Goal: Complete application form

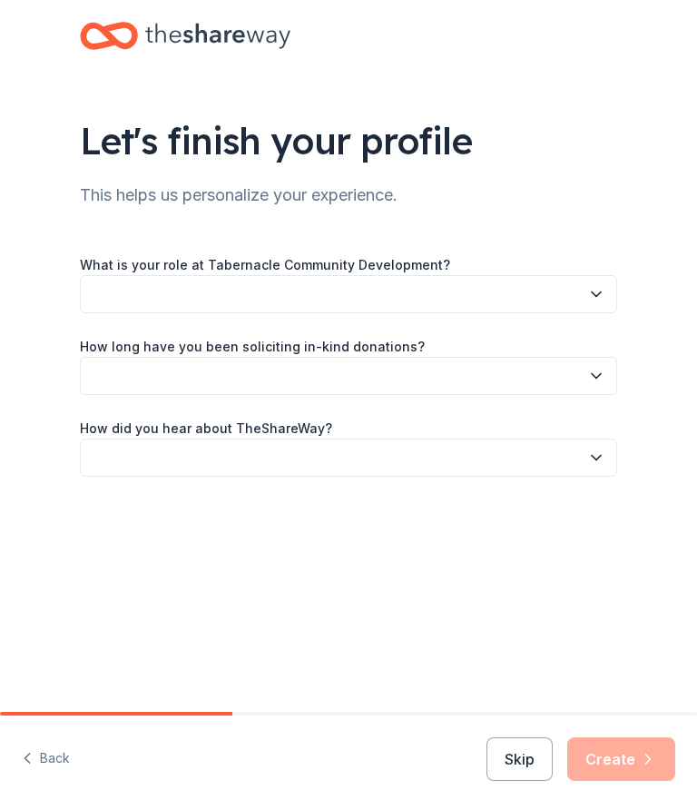
click at [602, 291] on icon "button" at bounding box center [597, 294] width 18 height 18
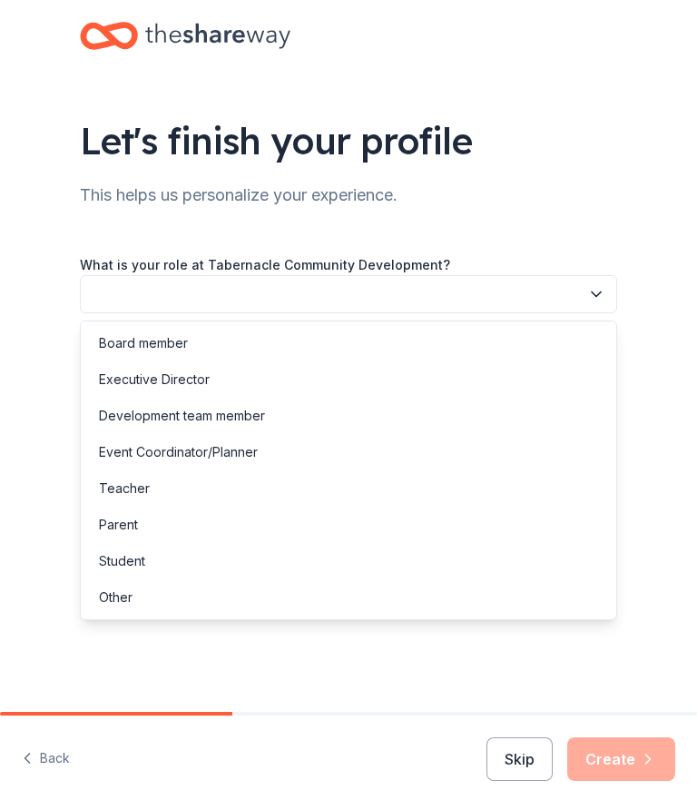
click at [141, 603] on div "Other" at bounding box center [348, 597] width 528 height 36
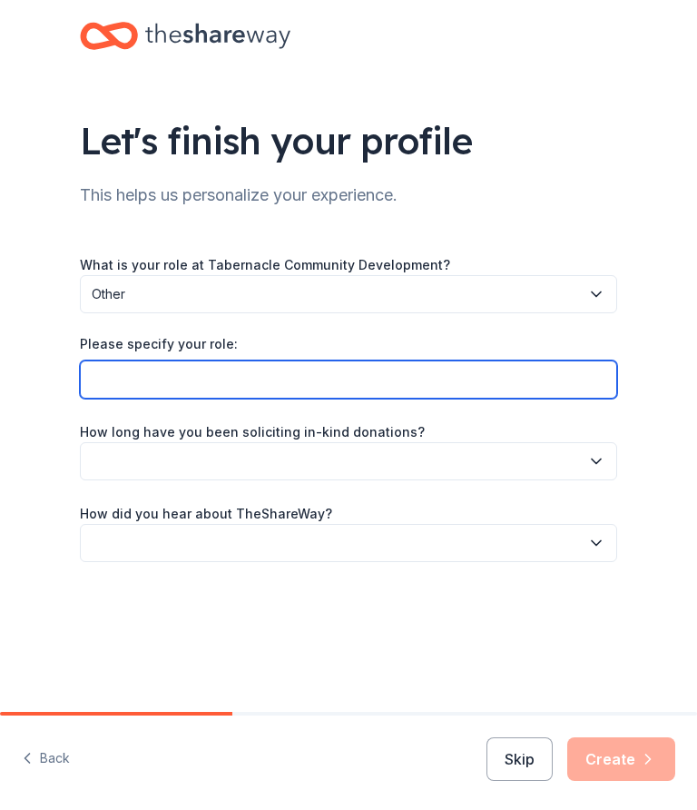
click at [518, 384] on input "Please specify your role:" at bounding box center [349, 380] width 538 height 38
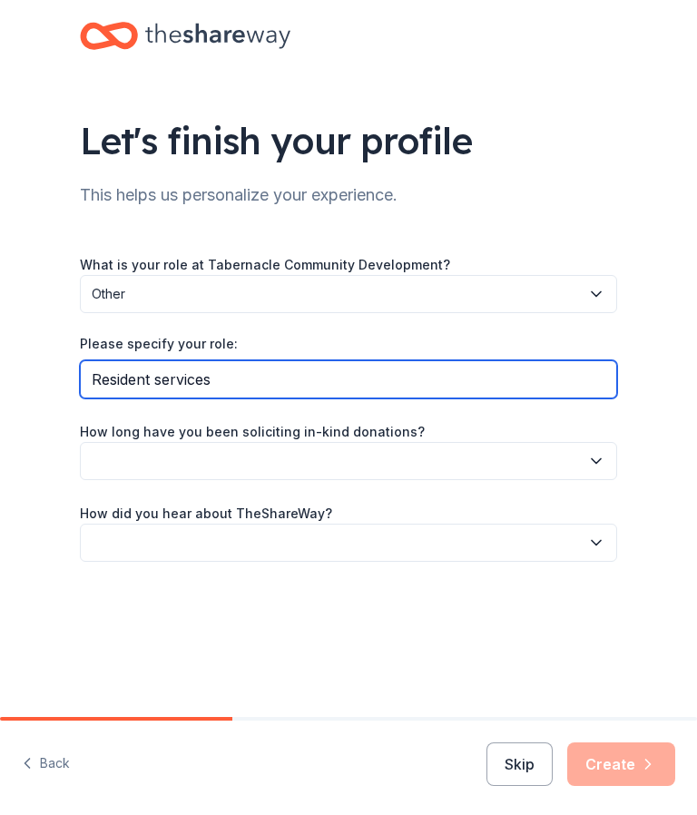
click at [140, 381] on input "Resident services" at bounding box center [349, 380] width 538 height 38
click at [233, 367] on input "Resident services" at bounding box center [349, 380] width 538 height 38
click at [278, 390] on input "Resident services" at bounding box center [349, 380] width 538 height 38
click at [342, 371] on input "Resident services" at bounding box center [349, 380] width 538 height 38
click at [332, 374] on input "Resident services" at bounding box center [349, 380] width 538 height 38
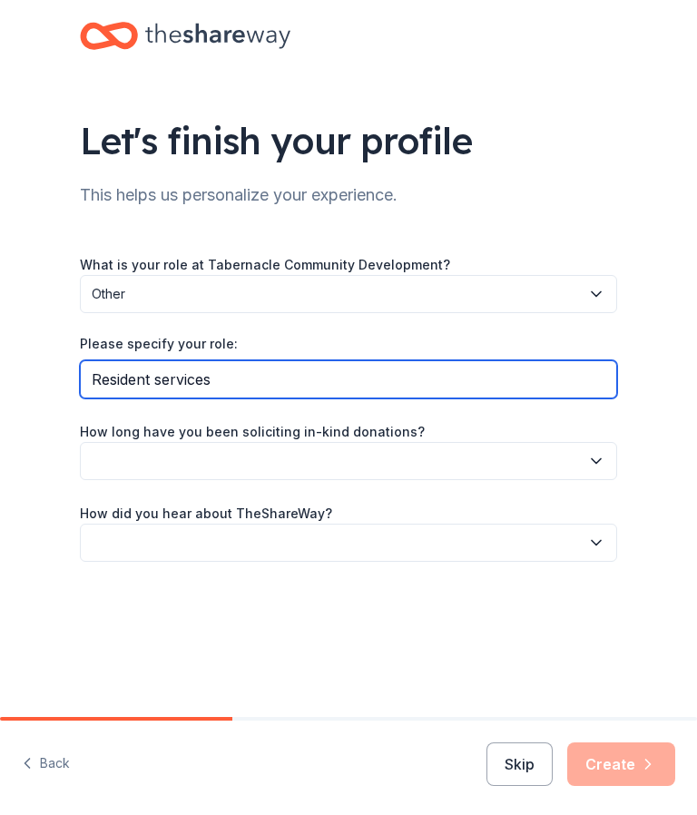
click at [275, 375] on input "Resident services" at bounding box center [349, 380] width 538 height 38
click at [290, 380] on input "Resident services" at bounding box center [349, 380] width 538 height 38
click at [285, 378] on input "Resident services" at bounding box center [349, 380] width 538 height 38
click at [336, 380] on input "Resident services" at bounding box center [349, 380] width 538 height 38
click at [445, 381] on input "Resident services" at bounding box center [349, 380] width 538 height 38
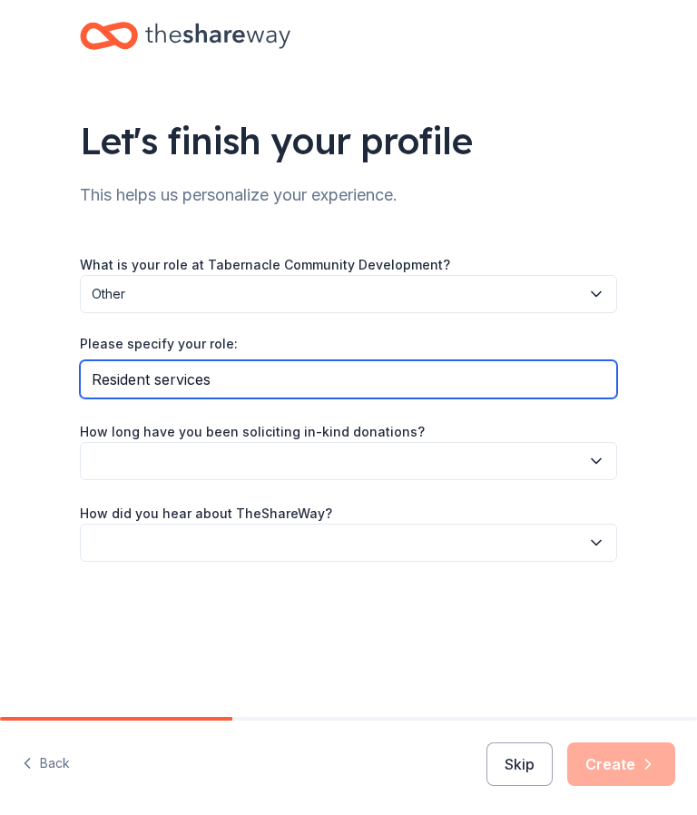
click at [262, 381] on input "Resident services" at bounding box center [349, 380] width 538 height 38
click at [104, 386] on input "Resident services" at bounding box center [349, 380] width 538 height 38
click at [116, 366] on input "Resident services" at bounding box center [349, 380] width 538 height 38
click at [262, 380] on input "Resident services" at bounding box center [349, 380] width 538 height 38
click at [312, 377] on input "Resident services" at bounding box center [349, 380] width 538 height 38
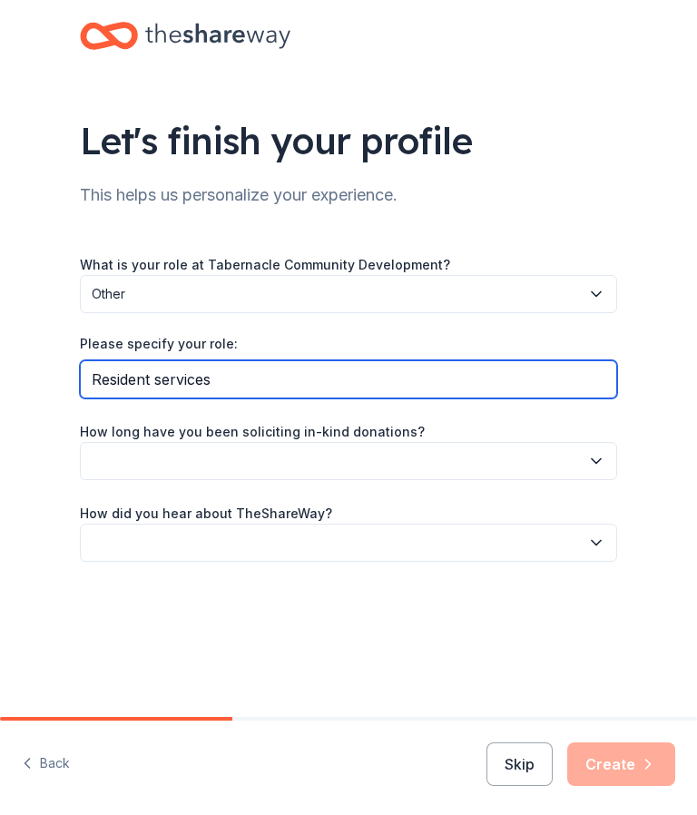
click at [306, 388] on input "Resident services" at bounding box center [349, 380] width 538 height 38
click at [163, 380] on input "Resident services" at bounding box center [349, 380] width 538 height 38
type input "Resident services coordinator"
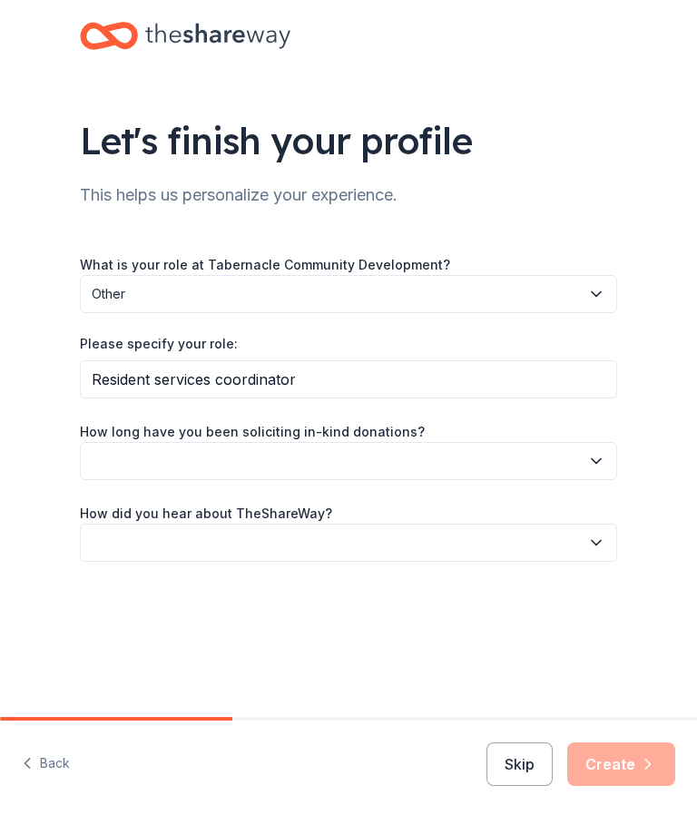
click at [606, 463] on button "button" at bounding box center [349, 461] width 538 height 38
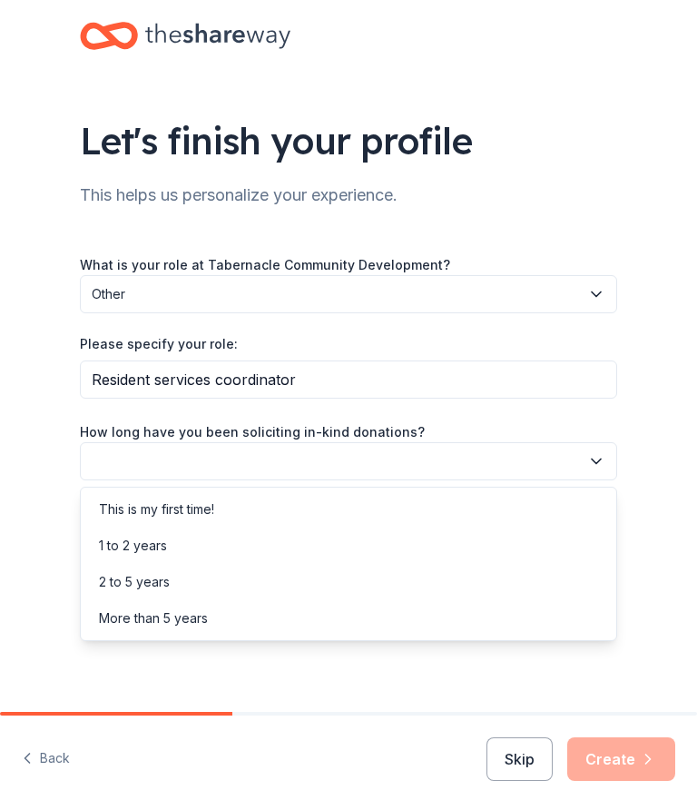
click at [209, 617] on div "More than 5 years" at bounding box center [348, 618] width 528 height 36
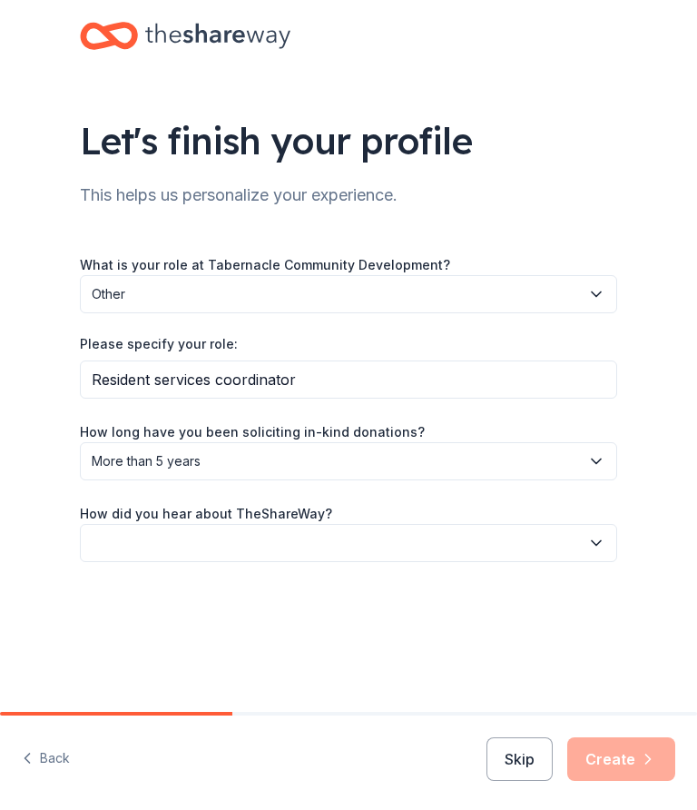
click at [333, 547] on button "button" at bounding box center [349, 543] width 538 height 38
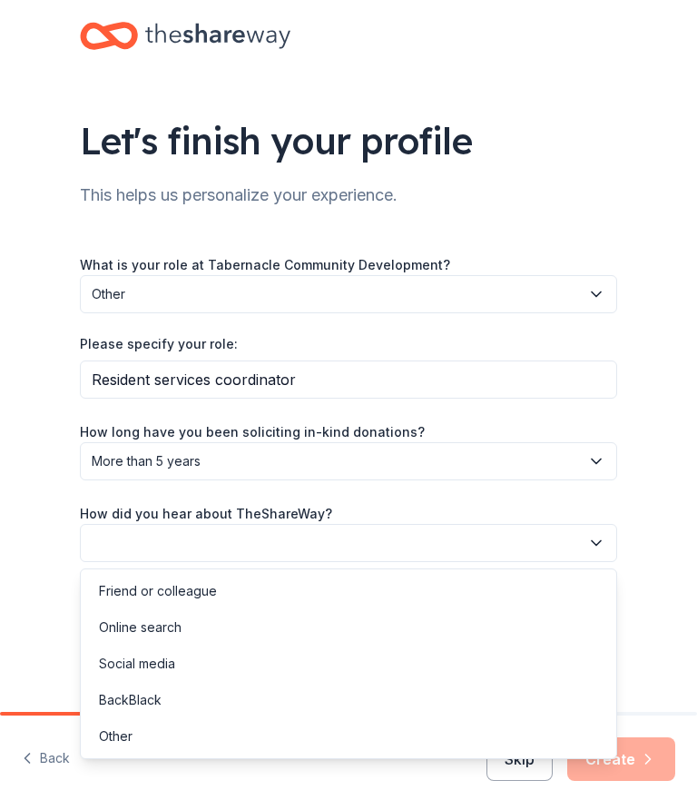
click at [170, 624] on div "Online search" at bounding box center [140, 628] width 83 height 22
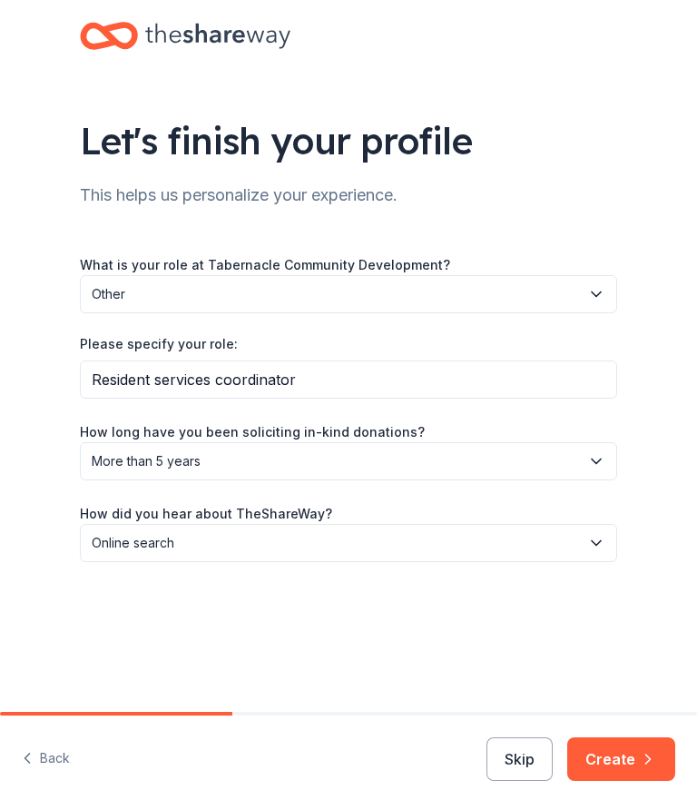
click at [617, 759] on button "Create" at bounding box center [622, 759] width 108 height 44
